Goal: Task Accomplishment & Management: Use online tool/utility

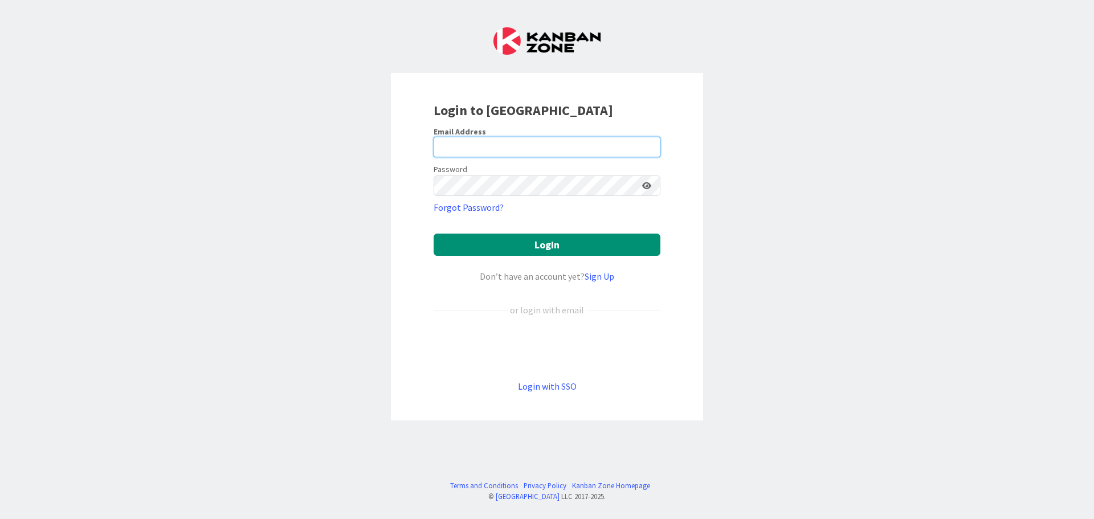
click at [538, 154] on input "email" at bounding box center [547, 147] width 227 height 21
type input "[PERSON_NAME][EMAIL_ADDRESS][DOMAIN_NAME]"
click at [434, 234] on button "Login" at bounding box center [547, 245] width 227 height 22
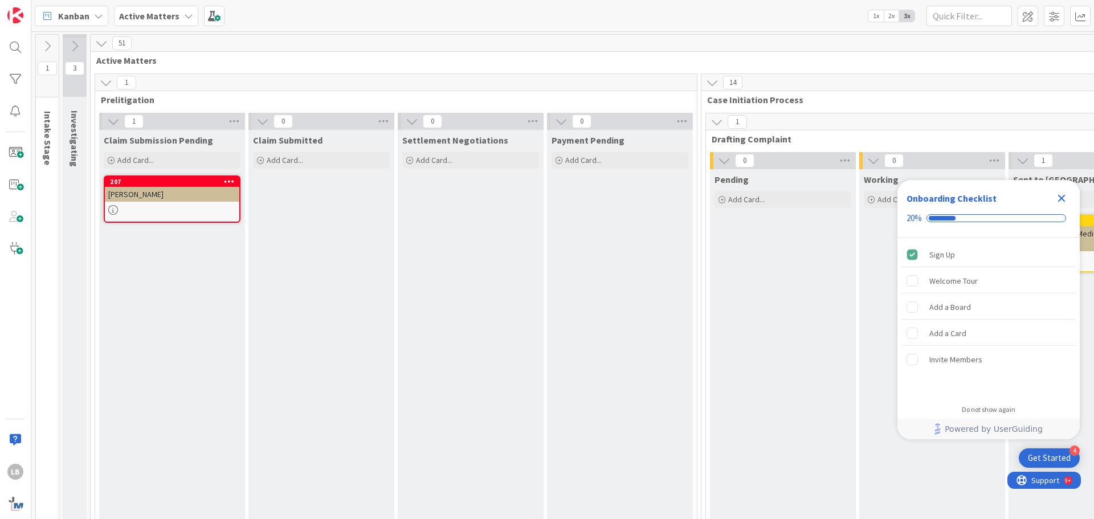
click at [874, 11] on span "1x" at bounding box center [875, 15] width 15 height 11
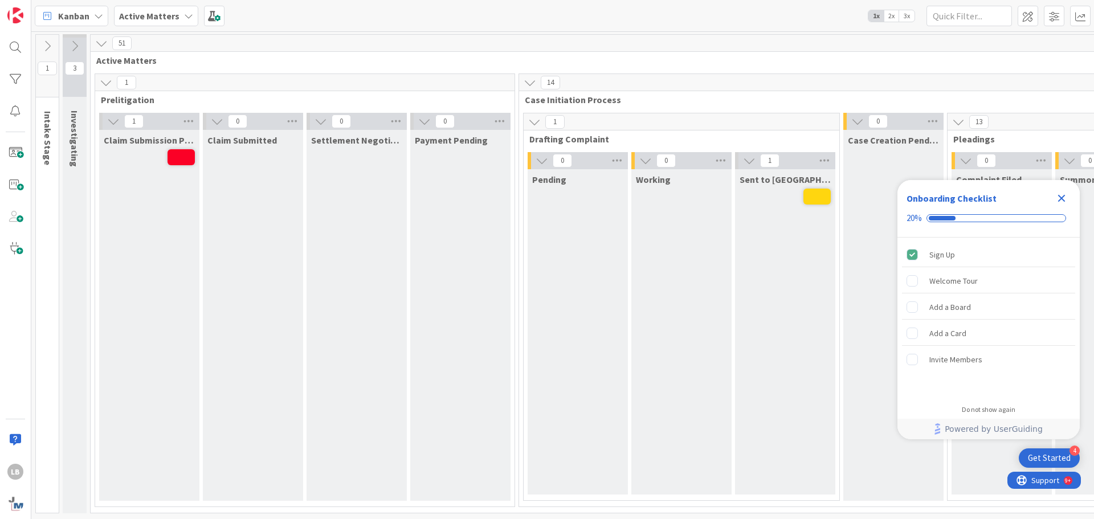
click at [1062, 195] on icon "Close Checklist" at bounding box center [1062, 198] width 14 height 14
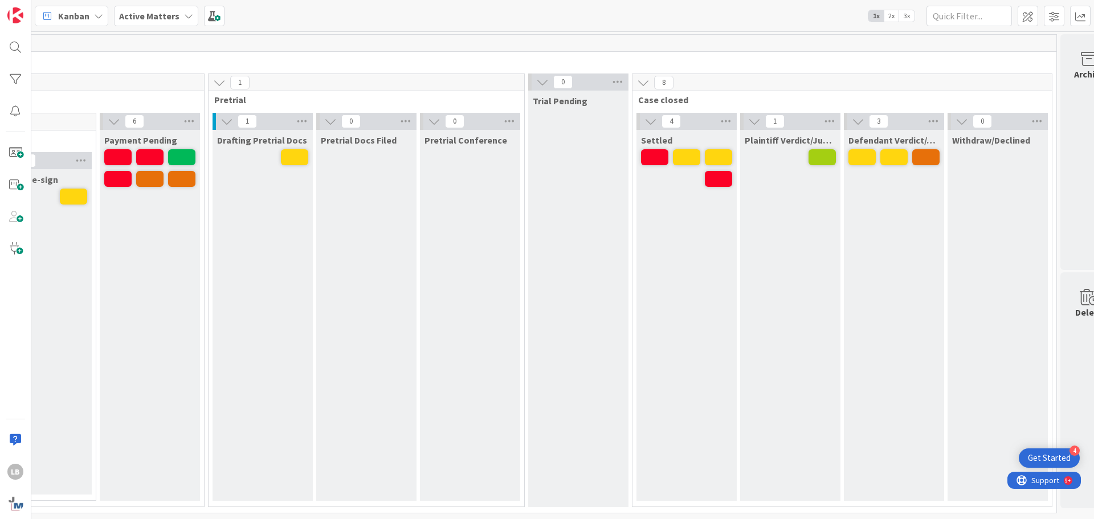
scroll to position [0, 2381]
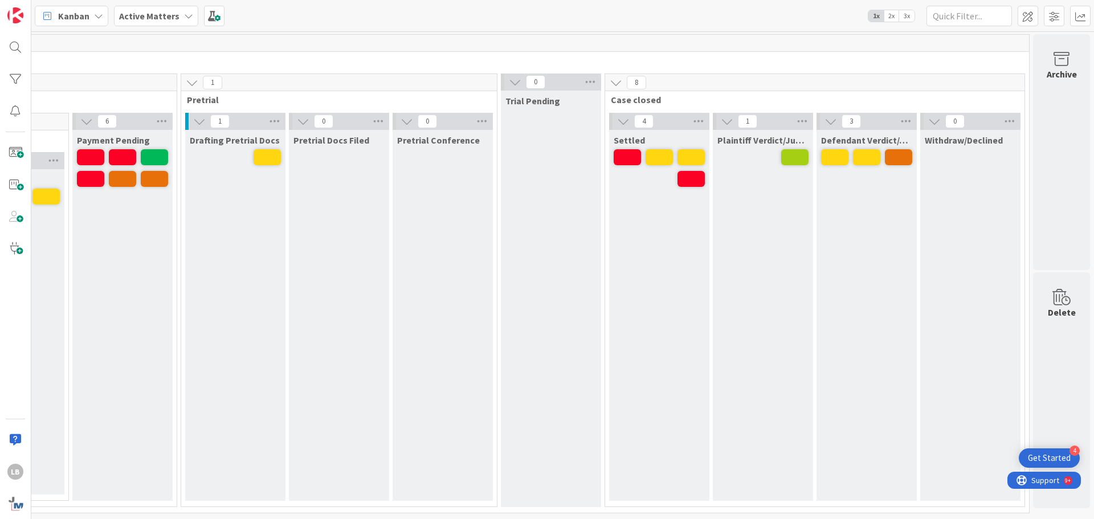
drag, startPoint x: 641, startPoint y: 20, endPoint x: 694, endPoint y: 58, distance: 65.3
click at [641, 20] on div "Kanban Active Matters 1x 2x 3x" at bounding box center [562, 15] width 1063 height 31
